Goal: Obtain resource: Download file/media

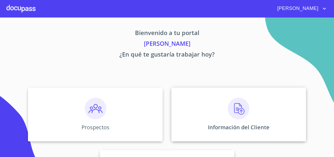
click at [232, 118] on img at bounding box center [239, 109] width 22 height 22
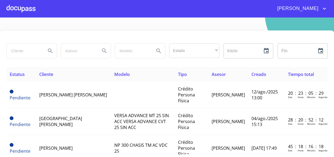
click at [25, 52] on input "search" at bounding box center [24, 51] width 35 height 15
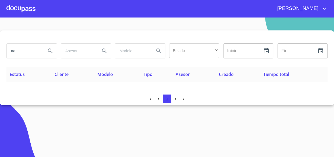
type input "a"
click at [23, 51] on input "[PERSON_NAME]" at bounding box center [24, 51] width 35 height 15
type input "[PERSON_NAME]"
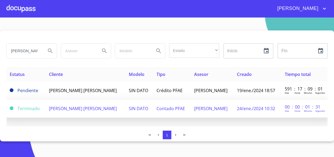
click at [96, 105] on td "[PERSON_NAME] [PERSON_NAME]" at bounding box center [86, 109] width 80 height 18
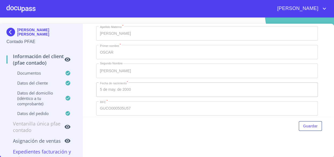
scroll to position [23, 0]
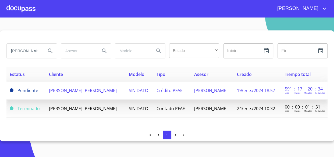
click at [81, 94] on td "[PERSON_NAME] [PERSON_NAME]" at bounding box center [86, 90] width 80 height 18
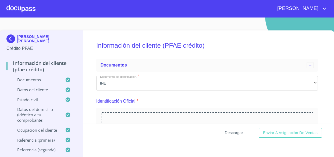
click at [225, 132] on span "Descargar" at bounding box center [234, 132] width 18 height 7
